Goal: Information Seeking & Learning: Learn about a topic

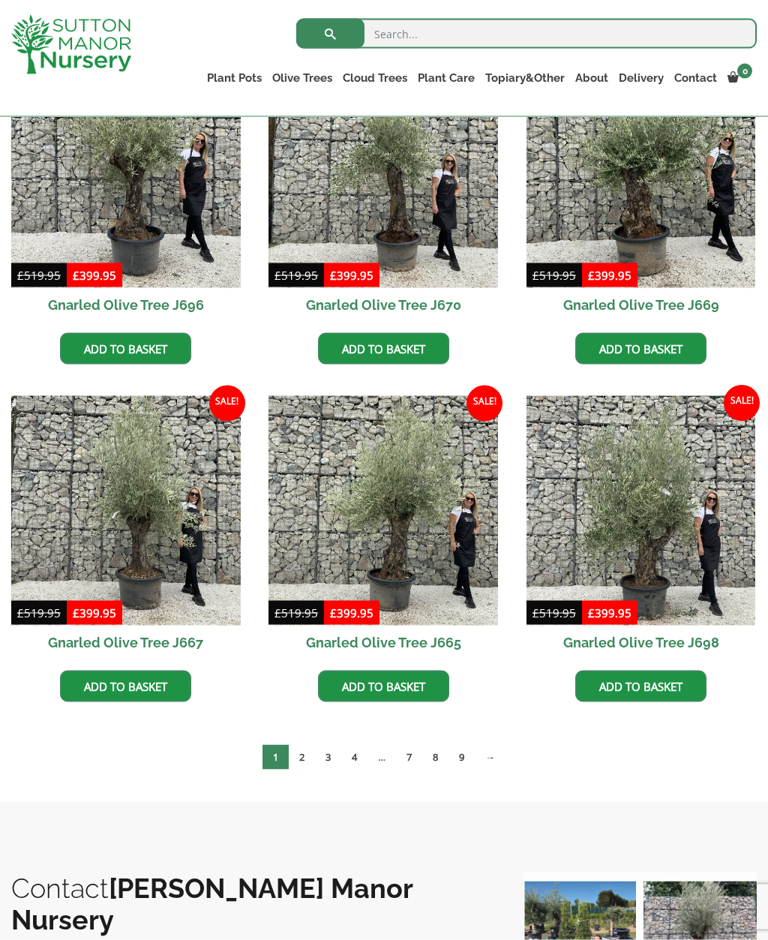
scroll to position [791, 0]
click at [415, 749] on link "7" at bounding box center [409, 756] width 26 height 25
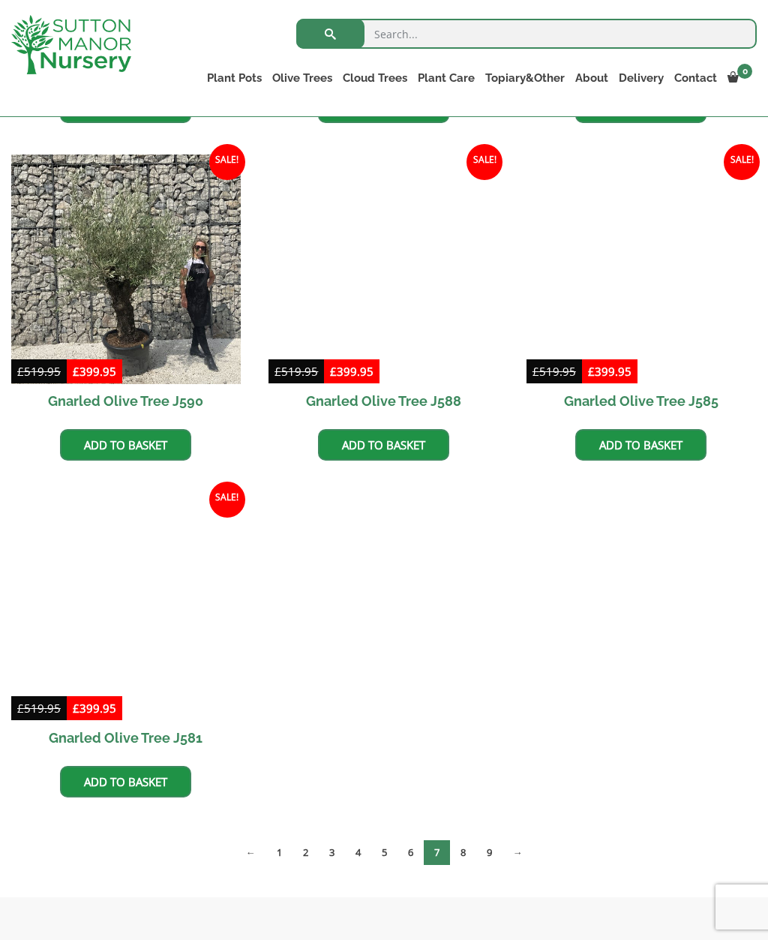
scroll to position [1042, 0]
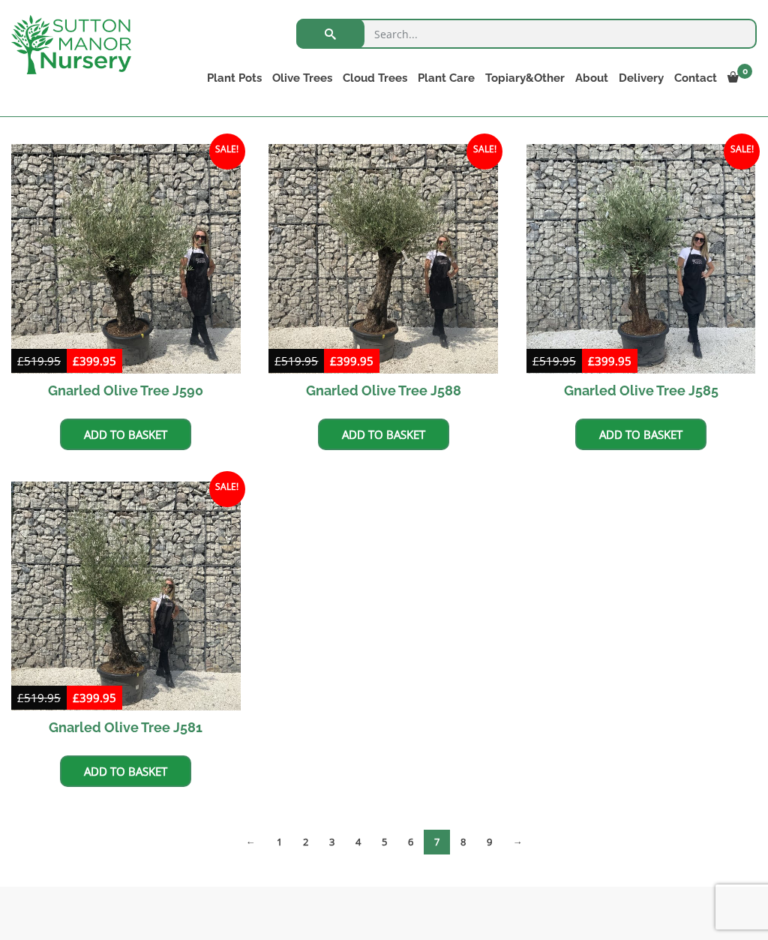
click at [506, 837] on link "→" at bounding box center [518, 842] width 31 height 25
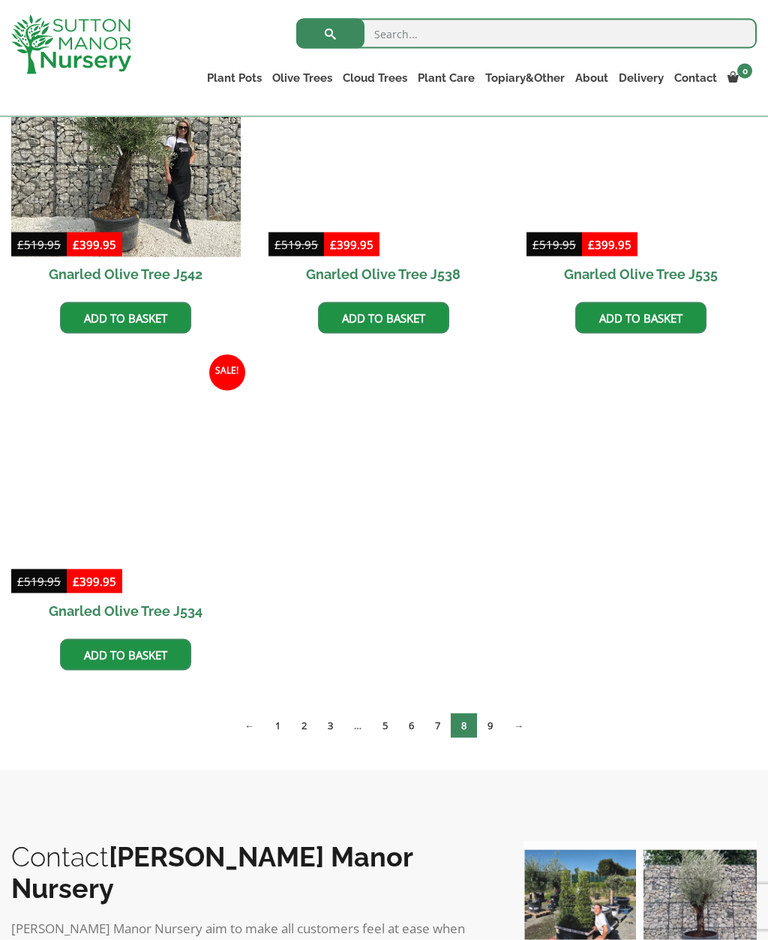
scroll to position [1834, 0]
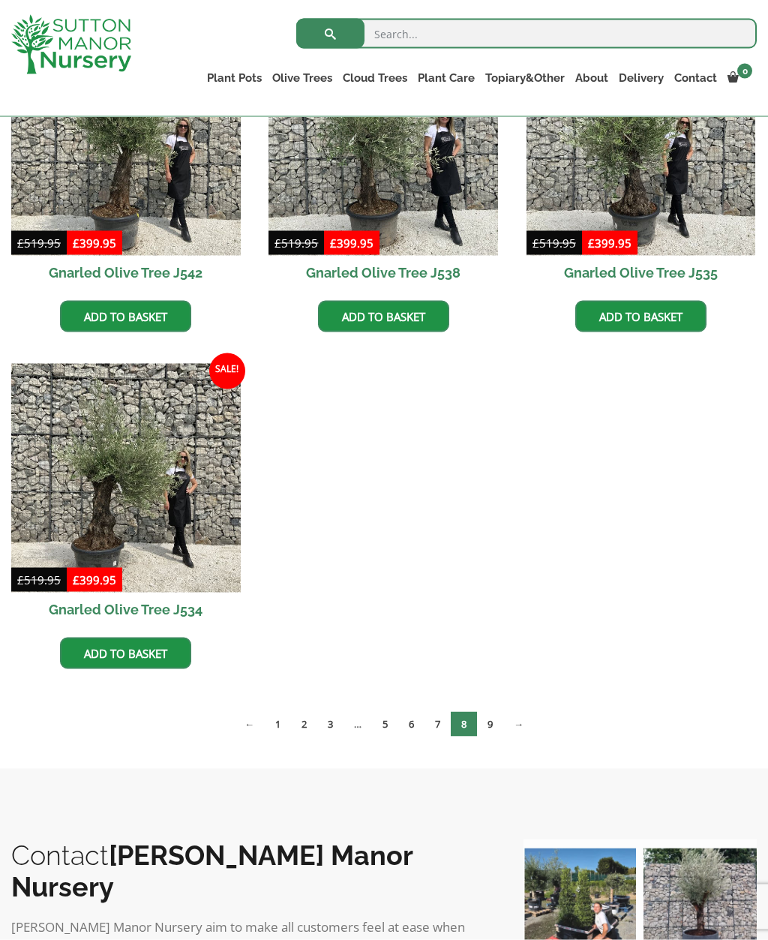
click at [499, 721] on link "9" at bounding box center [490, 724] width 26 height 25
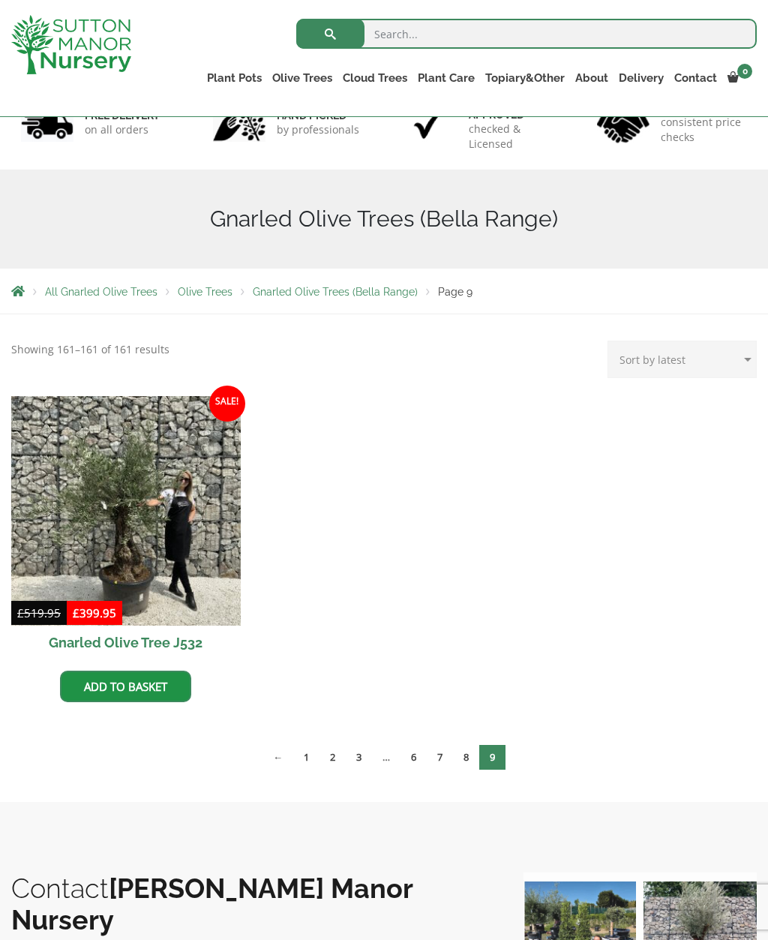
scroll to position [117, 0]
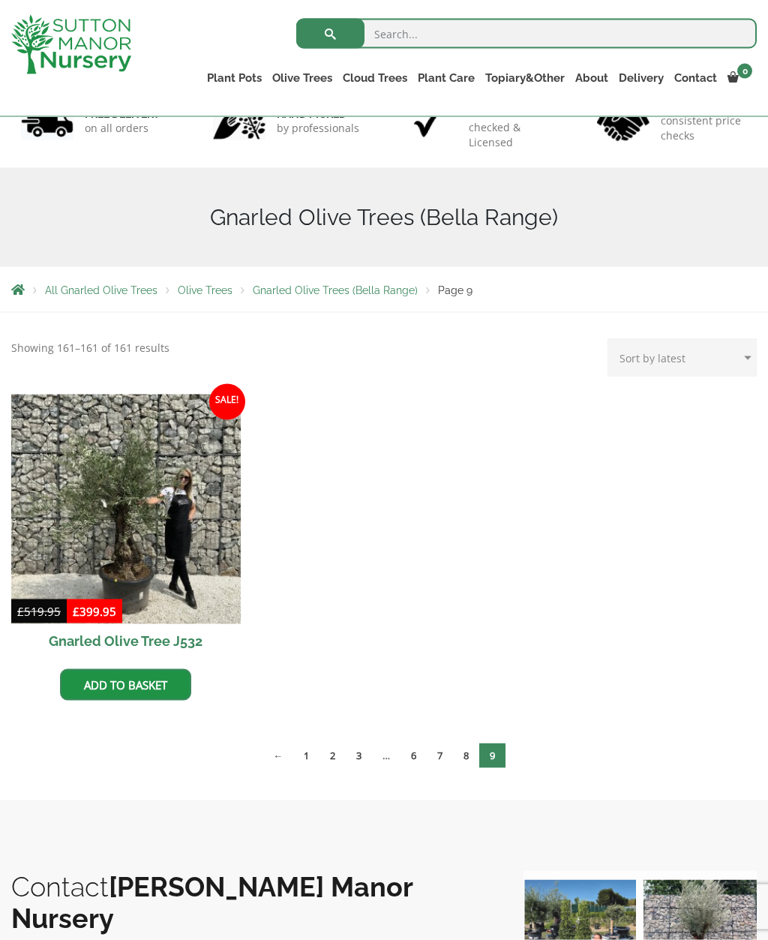
click at [302, 757] on link "1" at bounding box center [306, 755] width 26 height 25
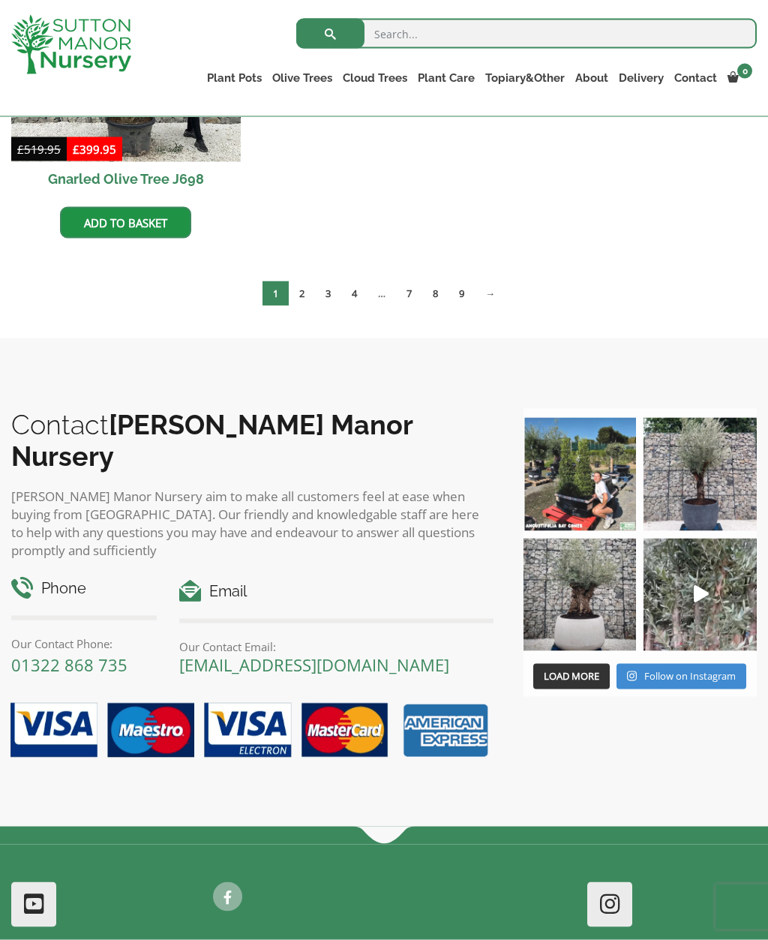
scroll to position [917, 0]
click at [588, 605] on img at bounding box center [580, 594] width 113 height 113
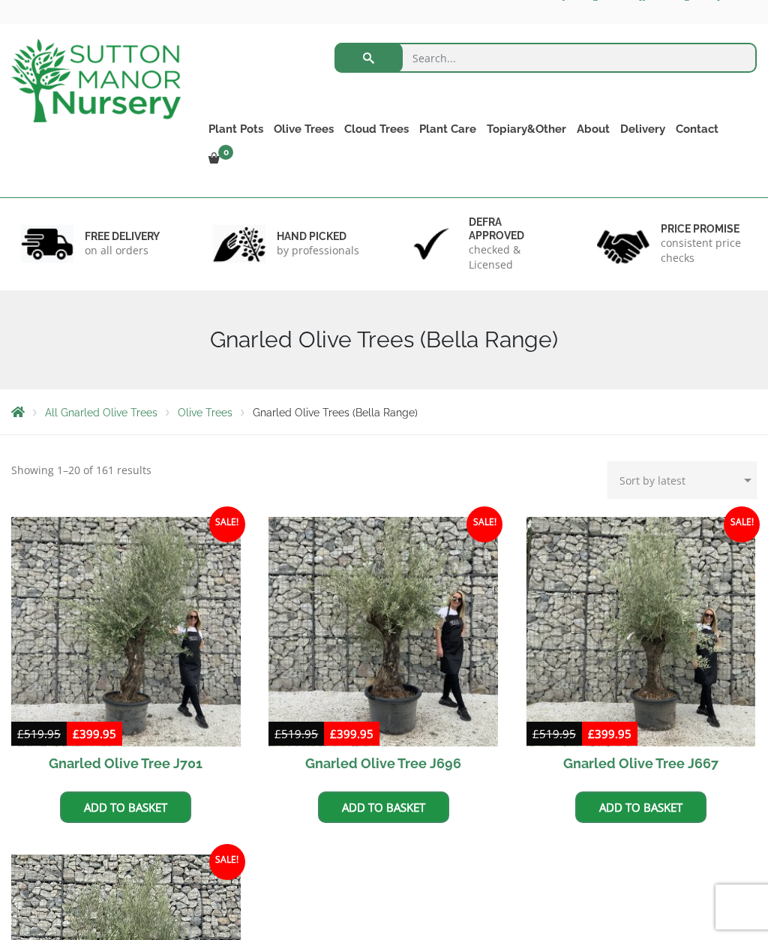
scroll to position [0, 0]
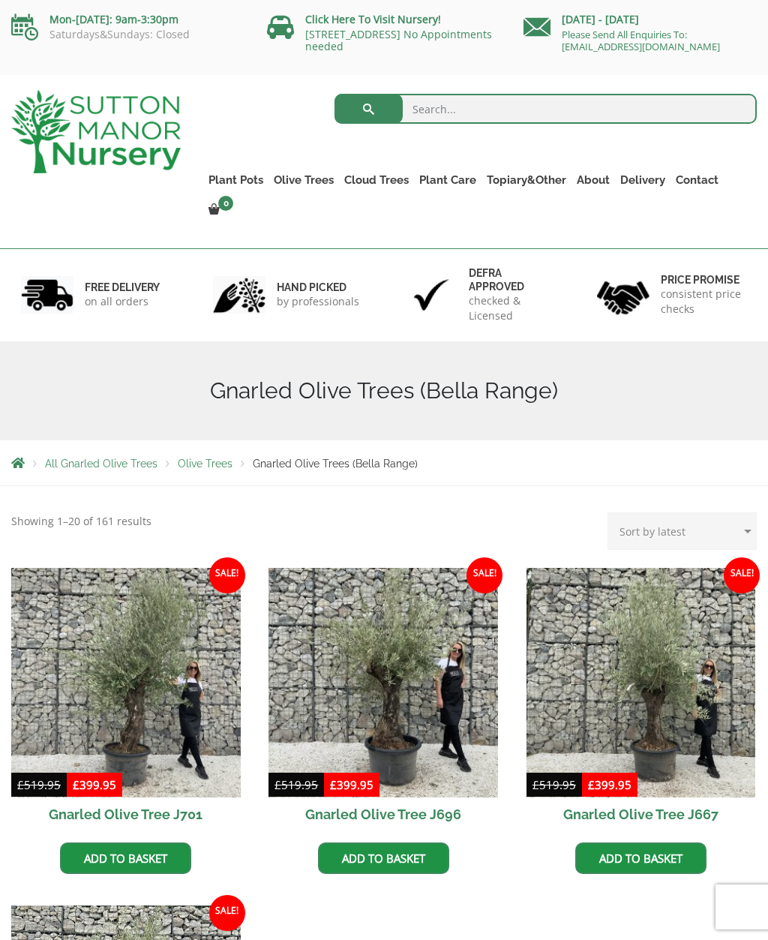
click at [0, 0] on link "Gnarled Olive Trees (Grande Range)" at bounding box center [0, 0] width 0 height 0
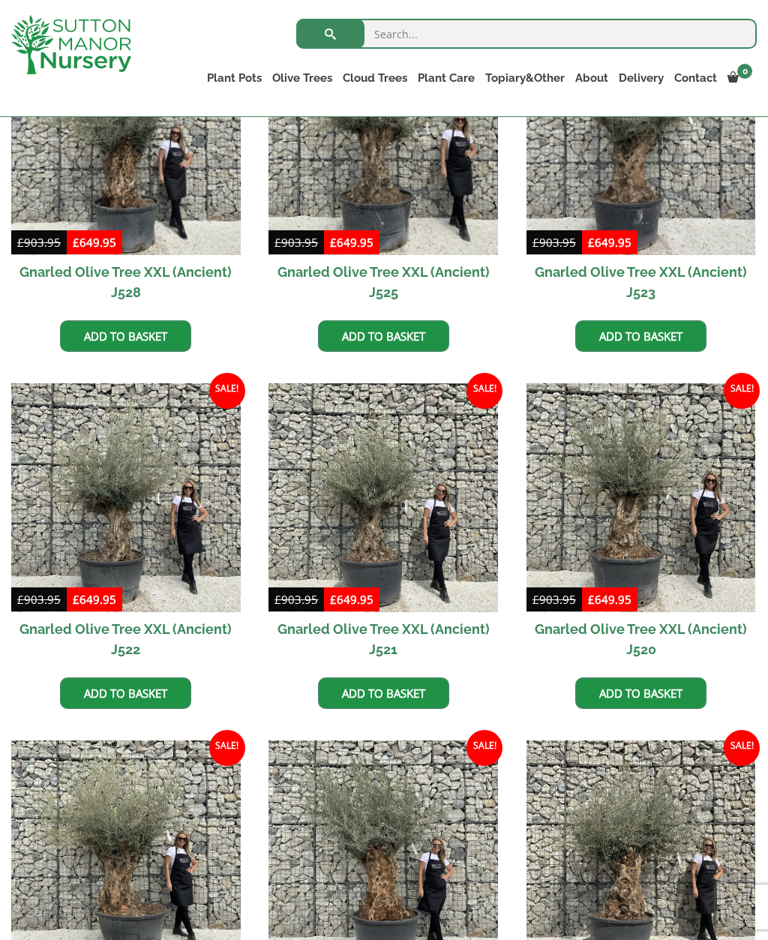
scroll to position [485, 0]
